Goal: Task Accomplishment & Management: Use online tool/utility

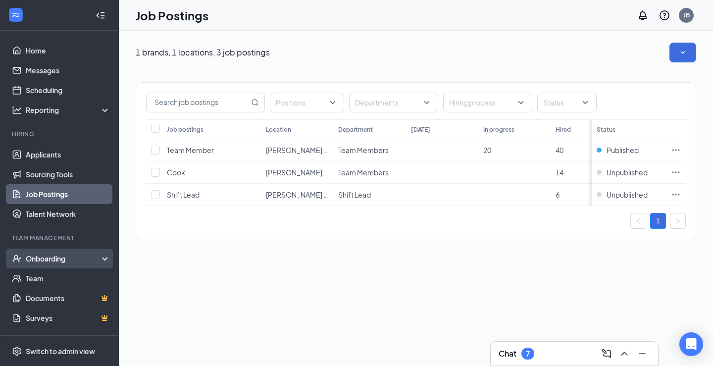
click at [47, 260] on div "Onboarding" at bounding box center [64, 258] width 76 height 10
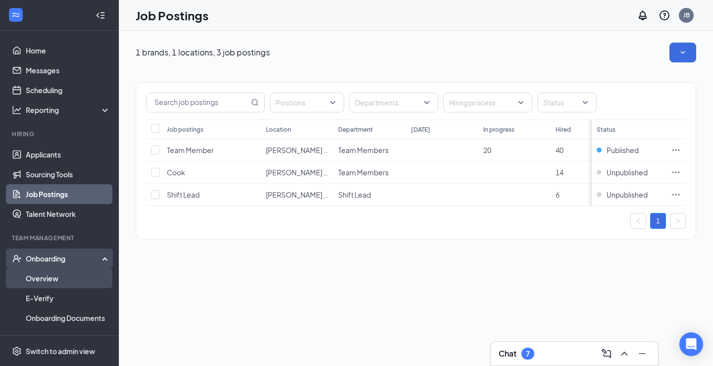
click at [45, 274] on link "Overview" at bounding box center [68, 278] width 85 height 20
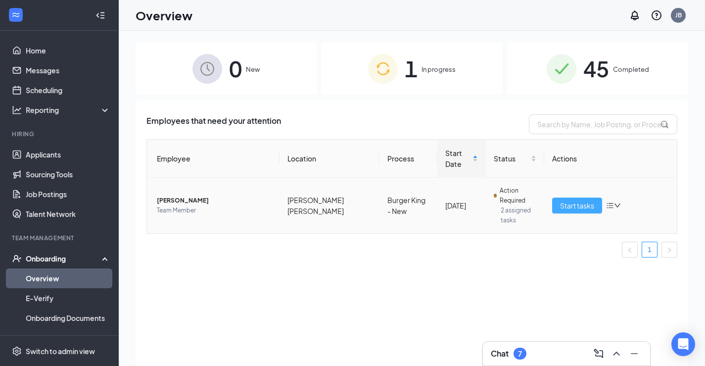
click at [582, 202] on span "Start tasks" at bounding box center [577, 205] width 34 height 11
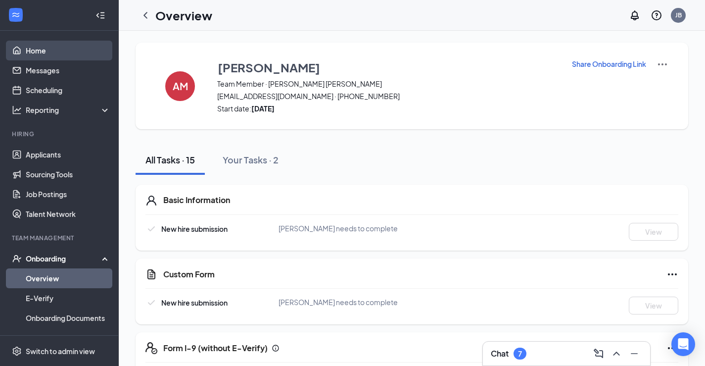
drag, startPoint x: 30, startPoint y: 52, endPoint x: 260, endPoint y: 21, distance: 231.7
click at [31, 52] on link "Home" at bounding box center [68, 51] width 85 height 20
